Goal: Find specific page/section: Find specific page/section

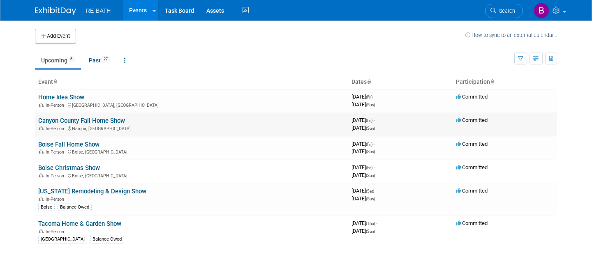
click at [86, 123] on link "Canyon County Fall Home Show" at bounding box center [81, 120] width 87 height 7
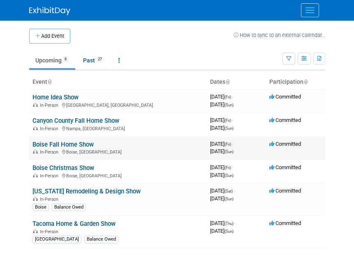
click at [75, 146] on link "Boise Fall Home Show" at bounding box center [62, 144] width 61 height 7
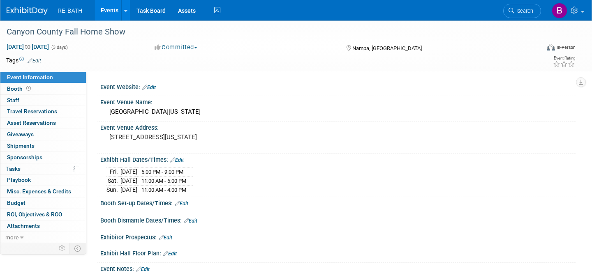
click at [24, 12] on img at bounding box center [27, 11] width 41 height 8
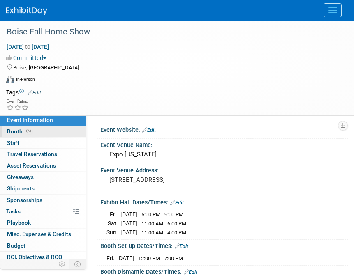
click at [43, 131] on link "Booth" at bounding box center [43, 131] width 86 height 11
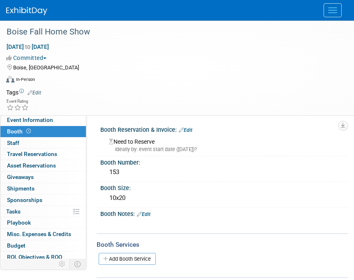
click at [27, 13] on img at bounding box center [26, 11] width 41 height 8
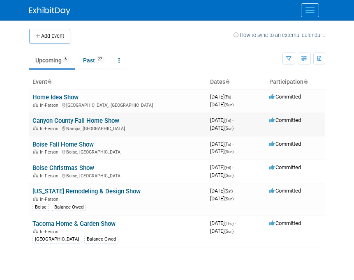
click at [69, 121] on link "Canyon County Fall Home Show" at bounding box center [75, 120] width 87 height 7
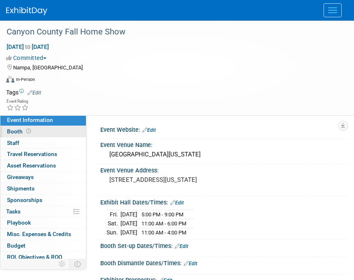
click at [65, 128] on link "Booth" at bounding box center [43, 131] width 86 height 11
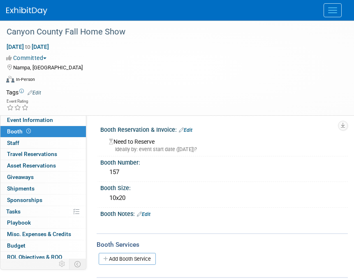
click at [39, 11] on img at bounding box center [26, 11] width 41 height 8
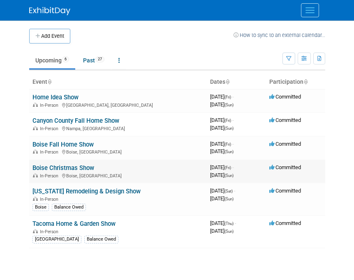
click at [81, 168] on link "Boise Christmas Show" at bounding box center [63, 167] width 62 height 7
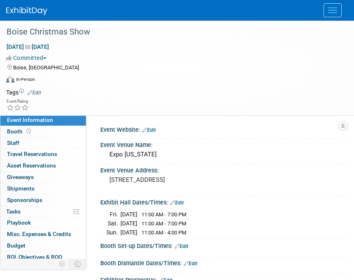
click at [37, 11] on img at bounding box center [26, 11] width 41 height 8
